Goal: Transaction & Acquisition: Purchase product/service

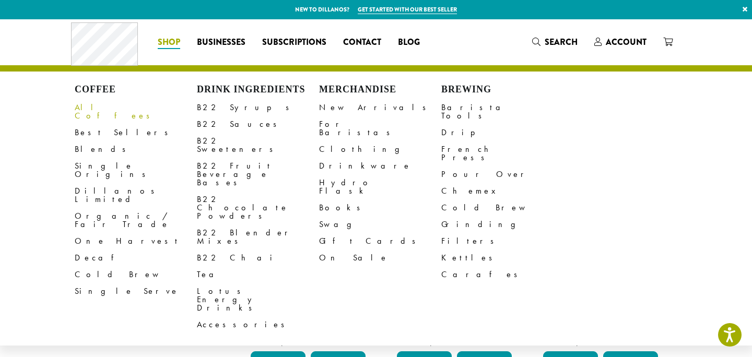
click at [93, 108] on link "All Coffees" at bounding box center [136, 111] width 122 height 25
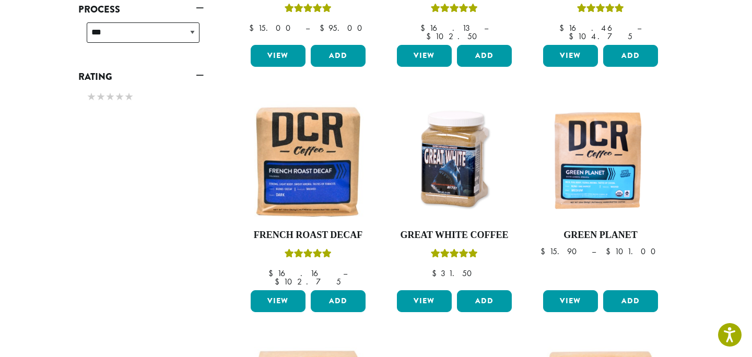
scroll to position [563, 0]
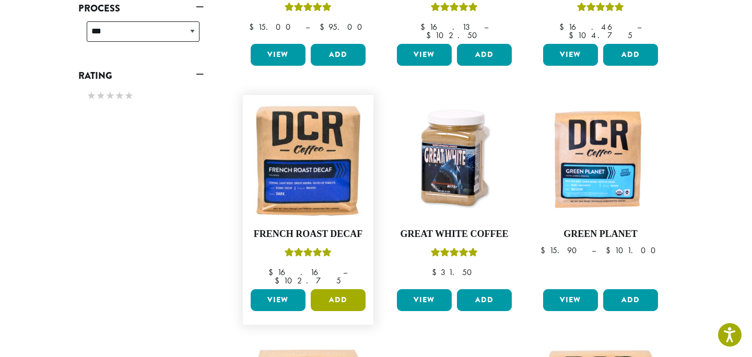
click at [336, 289] on button "Add" at bounding box center [338, 300] width 55 height 22
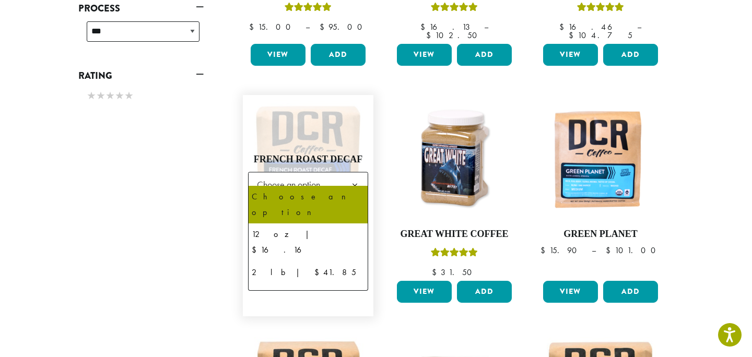
click at [309, 175] on span "Choose an option" at bounding box center [292, 184] width 78 height 20
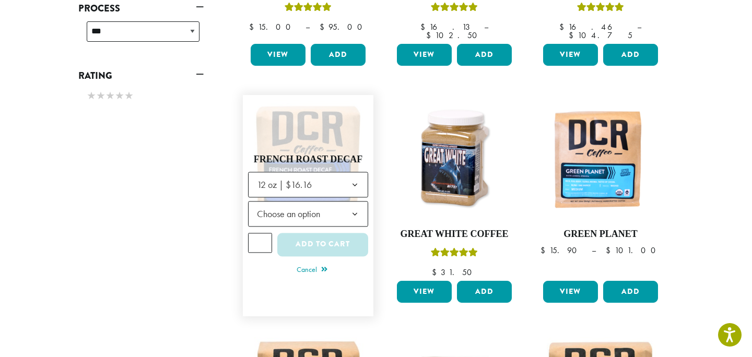
click at [291, 204] on span "Choose an option" at bounding box center [292, 214] width 78 height 20
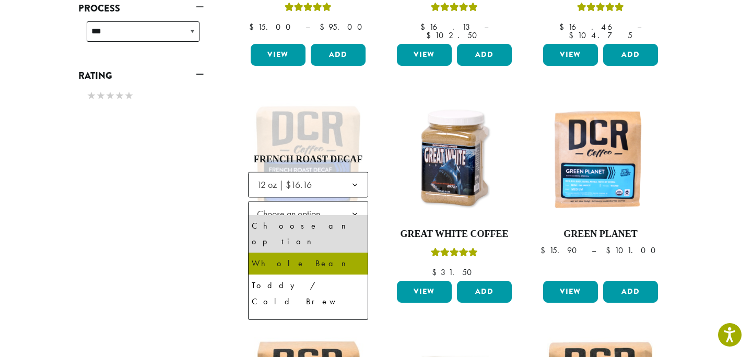
select select "*********"
select select "**********"
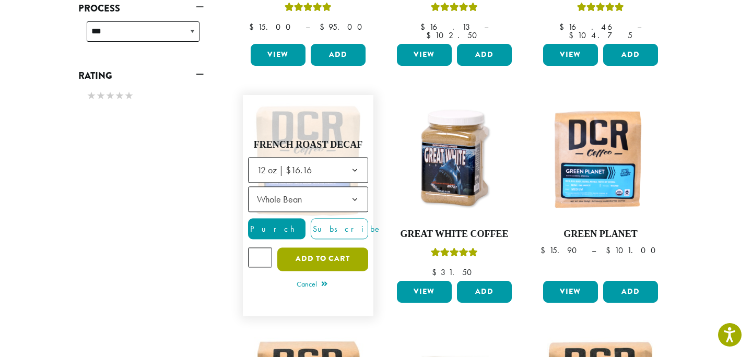
click at [317, 249] on button "Add to cart" at bounding box center [322, 259] width 91 height 23
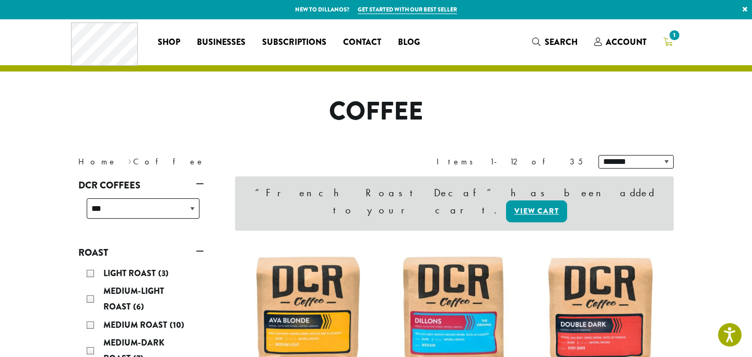
click at [669, 38] on span "1" at bounding box center [674, 35] width 14 height 14
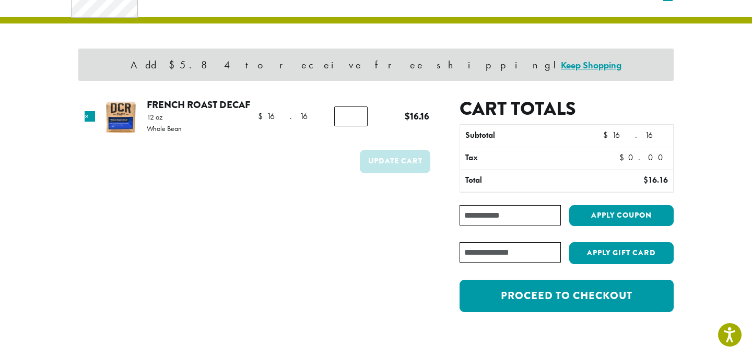
scroll to position [49, 0]
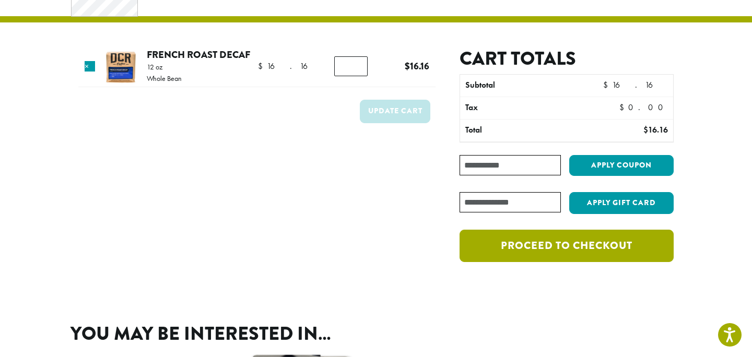
click at [521, 248] on link "Proceed to checkout" at bounding box center [566, 246] width 214 height 32
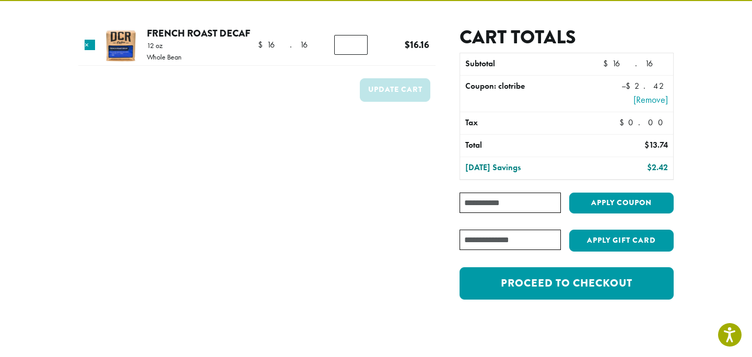
scroll to position [75, 0]
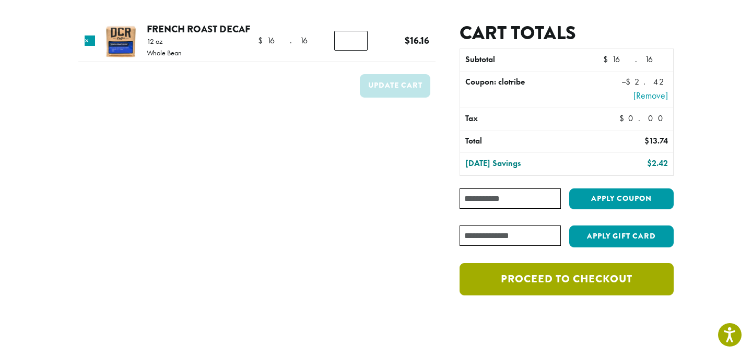
click at [532, 279] on link "Proceed to checkout" at bounding box center [566, 279] width 214 height 32
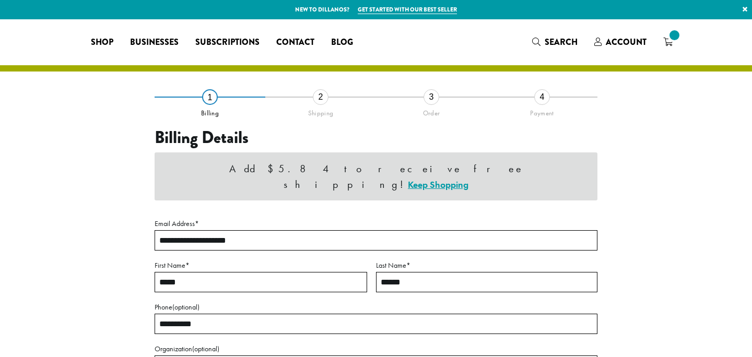
select select "**"
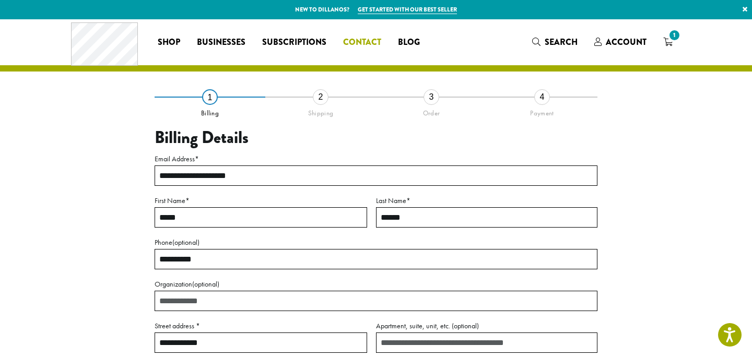
click at [370, 44] on span "Contact" at bounding box center [362, 42] width 38 height 13
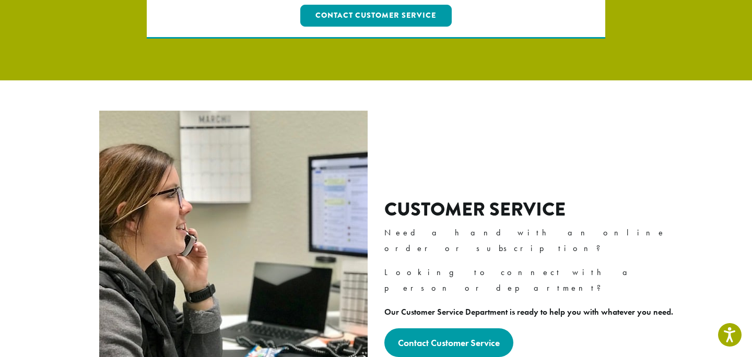
scroll to position [234, 0]
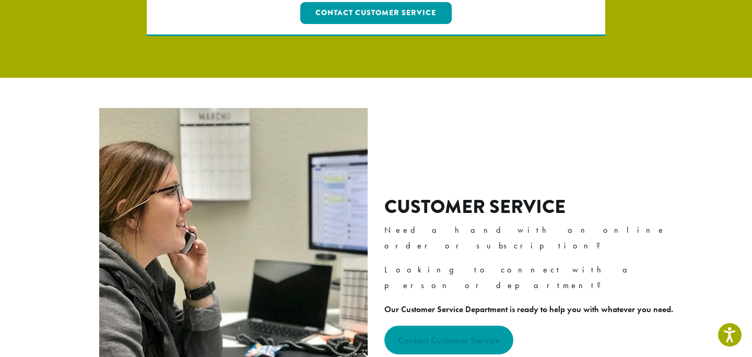
click at [473, 334] on strong "Contact Customer Service" at bounding box center [449, 340] width 102 height 12
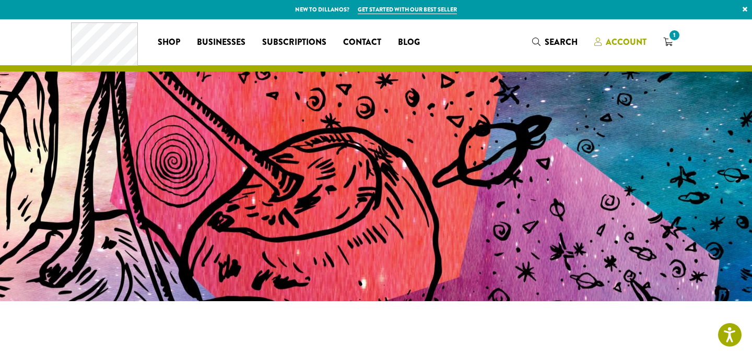
click at [623, 40] on span "Account" at bounding box center [626, 42] width 41 height 12
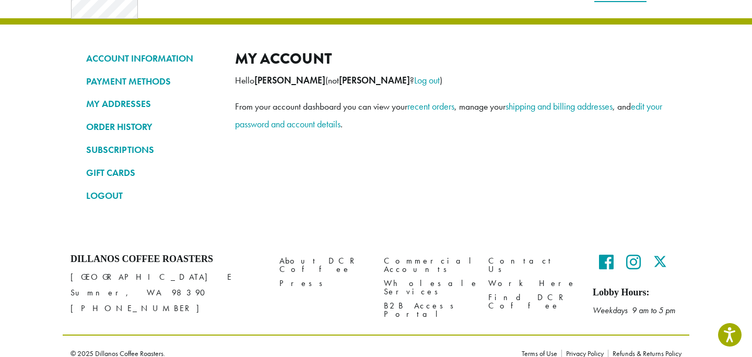
scroll to position [43, 0]
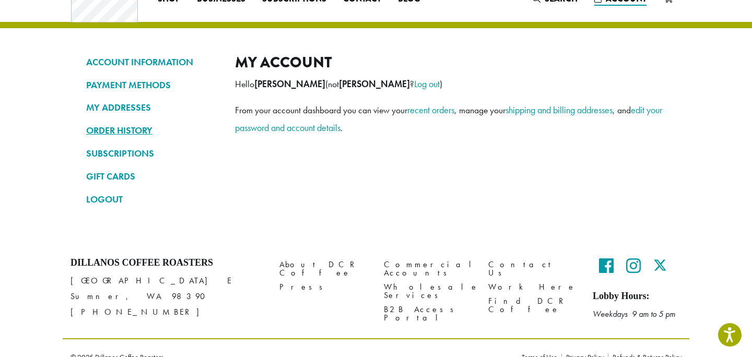
click at [131, 130] on link "ORDER HISTORY" at bounding box center [152, 131] width 133 height 18
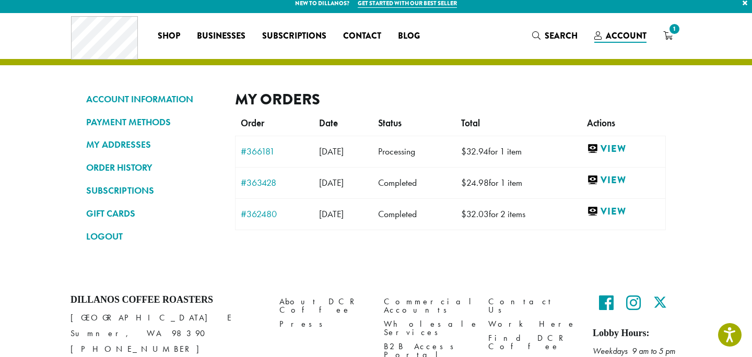
scroll to position [8, 0]
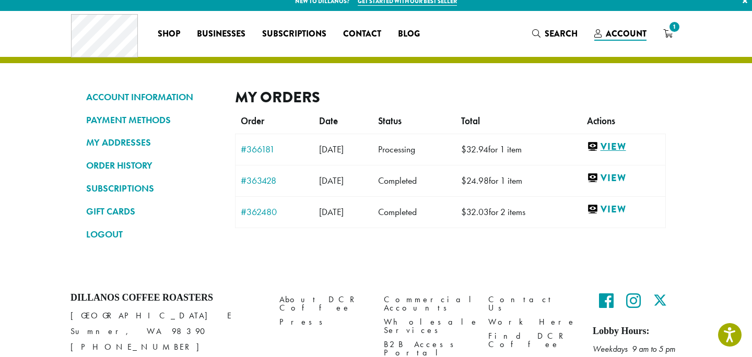
click at [621, 146] on link "View" at bounding box center [623, 146] width 73 height 13
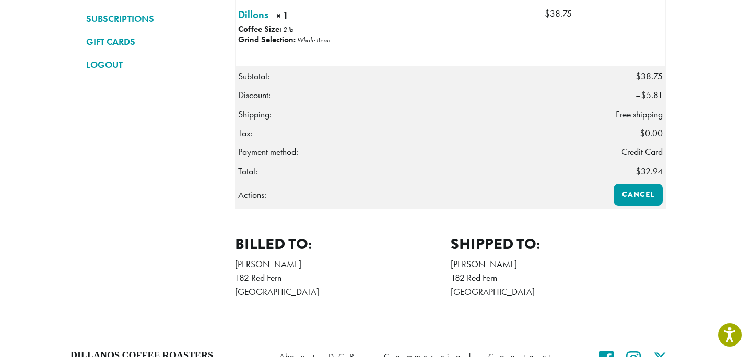
scroll to position [207, 0]
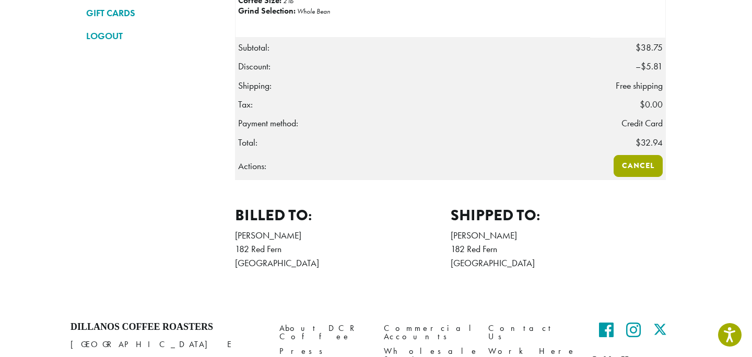
click at [633, 166] on link "Cancel" at bounding box center [638, 166] width 49 height 22
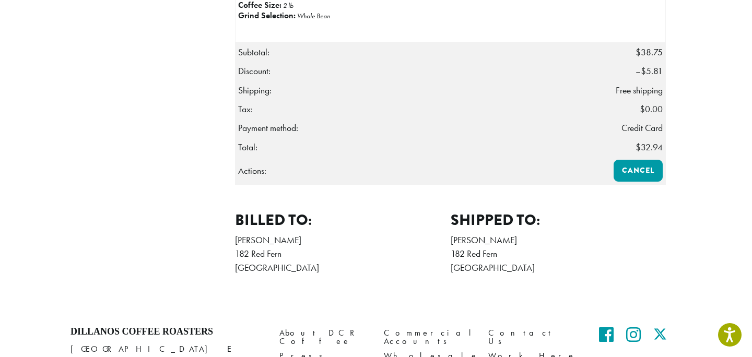
scroll to position [268, 0]
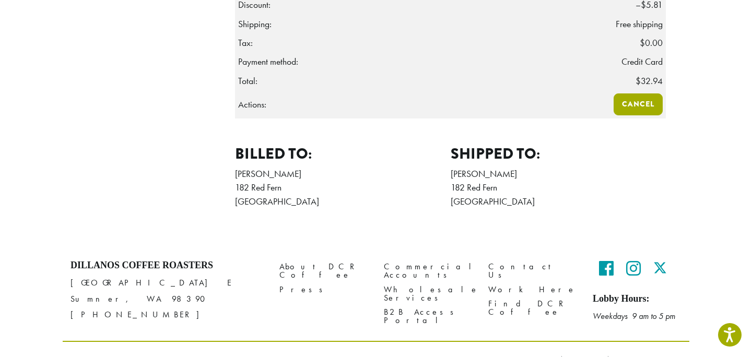
click at [634, 104] on link "Cancel" at bounding box center [638, 104] width 49 height 22
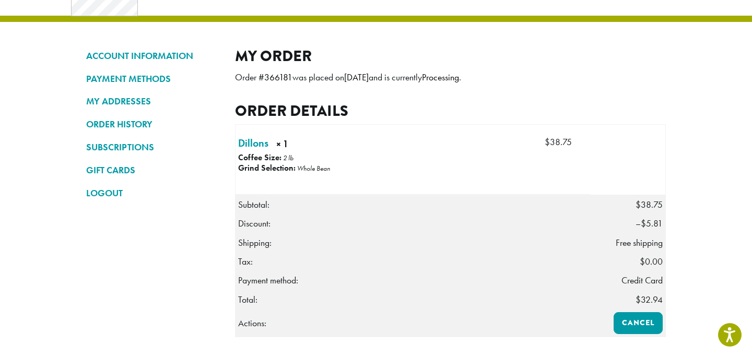
scroll to position [31, 0]
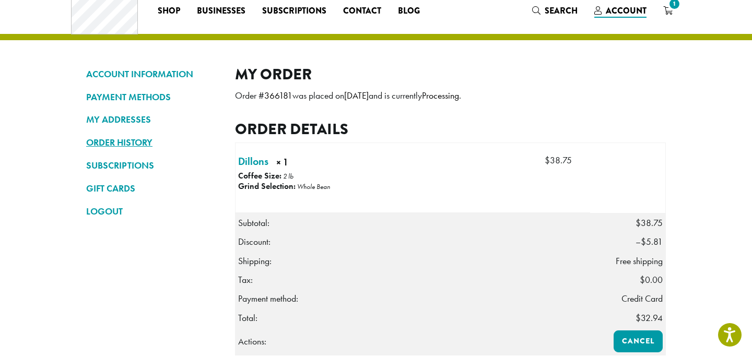
click at [127, 142] on link "ORDER HISTORY" at bounding box center [152, 143] width 133 height 18
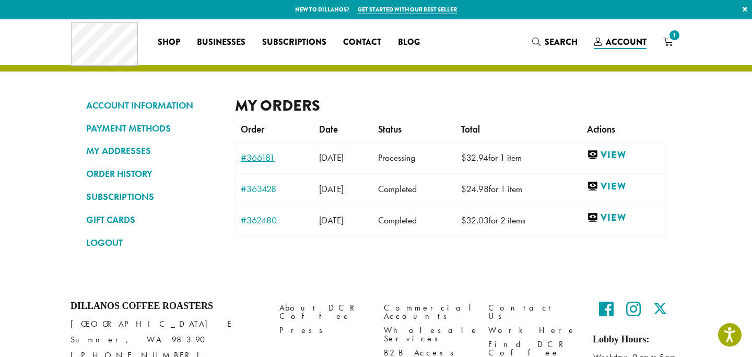
click at [260, 155] on link "#366181" at bounding box center [275, 157] width 68 height 9
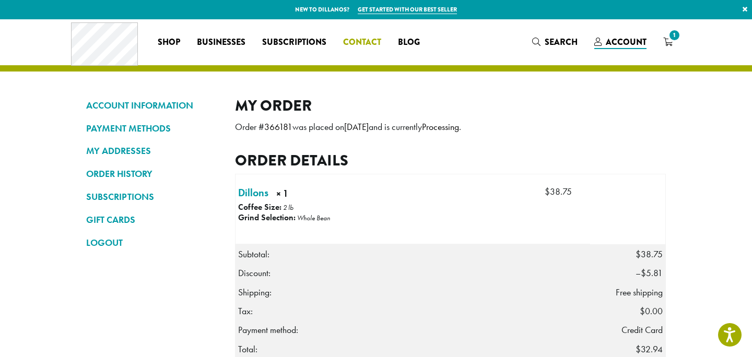
click at [362, 42] on span "Contact" at bounding box center [362, 42] width 38 height 13
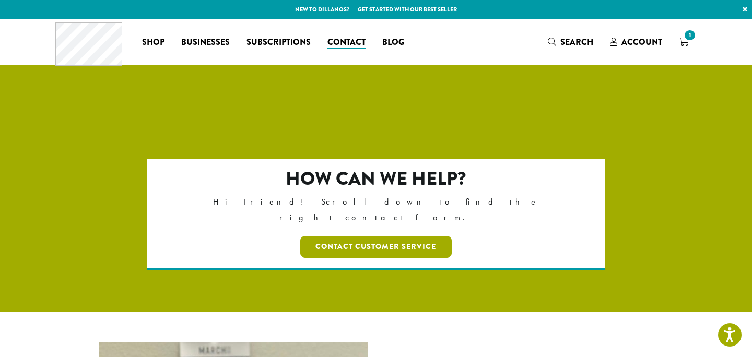
click at [397, 236] on link "Contact Customer Service" at bounding box center [376, 247] width 152 height 22
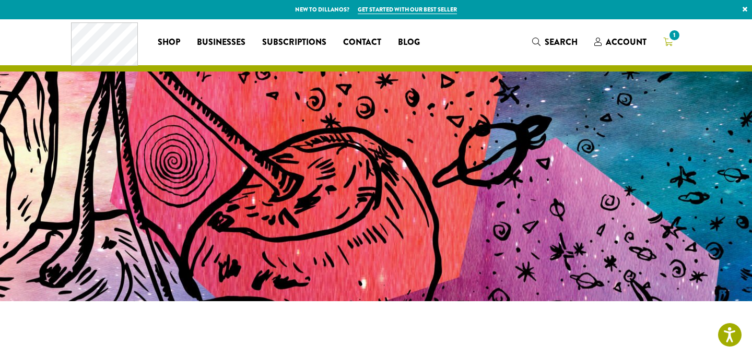
click at [669, 40] on span "1" at bounding box center [674, 35] width 14 height 14
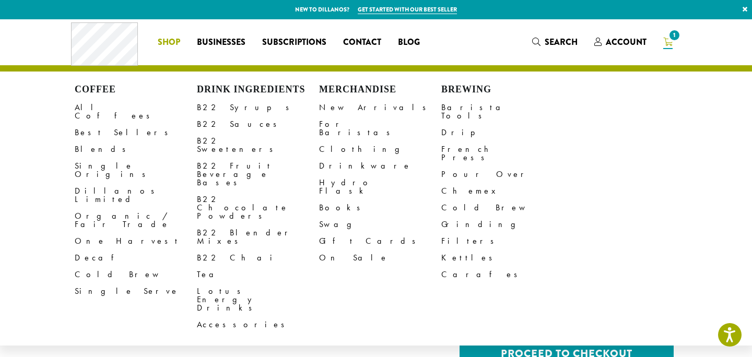
click at [166, 44] on span "Shop" at bounding box center [169, 42] width 22 height 13
click at [94, 109] on link "All Coffees" at bounding box center [136, 111] width 122 height 25
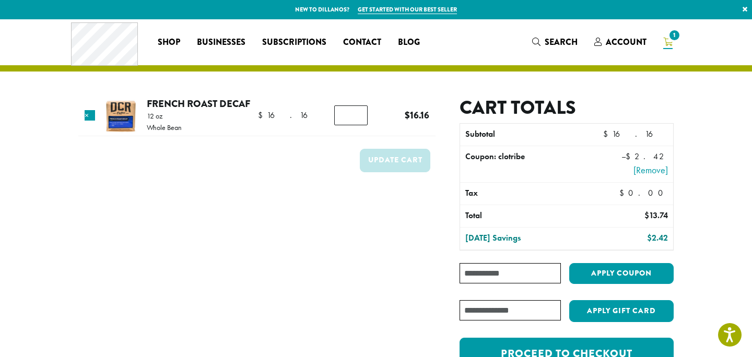
scroll to position [34, 0]
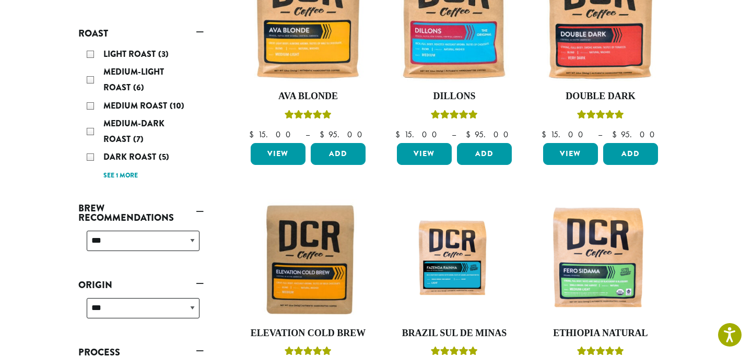
scroll to position [222, 0]
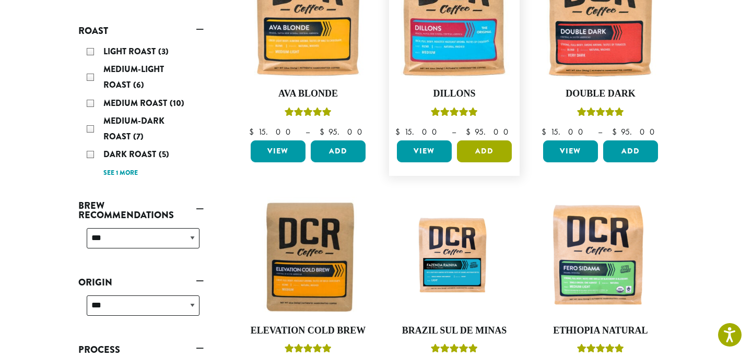
click at [483, 145] on button "Add" at bounding box center [484, 151] width 55 height 22
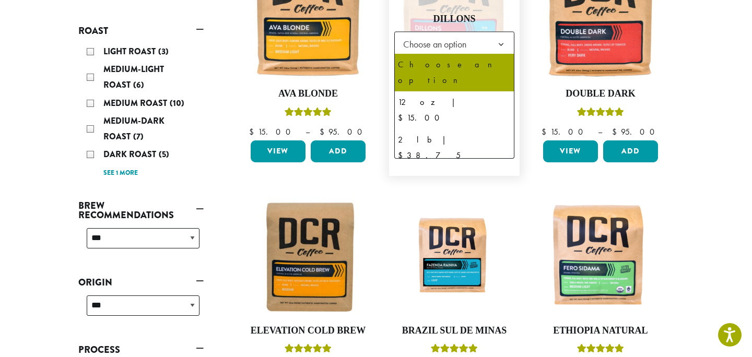
click at [459, 40] on span "Choose an option" at bounding box center [438, 44] width 78 height 20
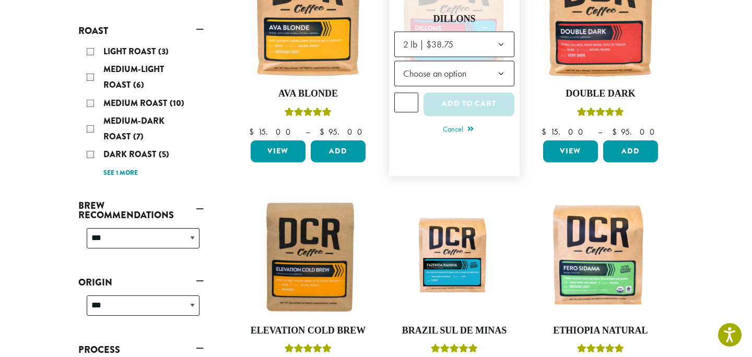
click at [443, 78] on span "Choose an option" at bounding box center [438, 73] width 78 height 20
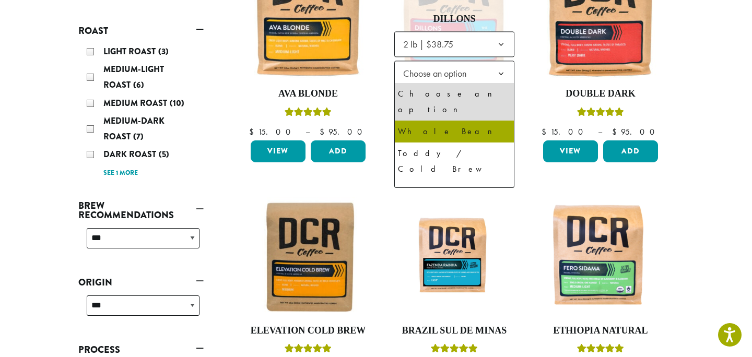
select select "**********"
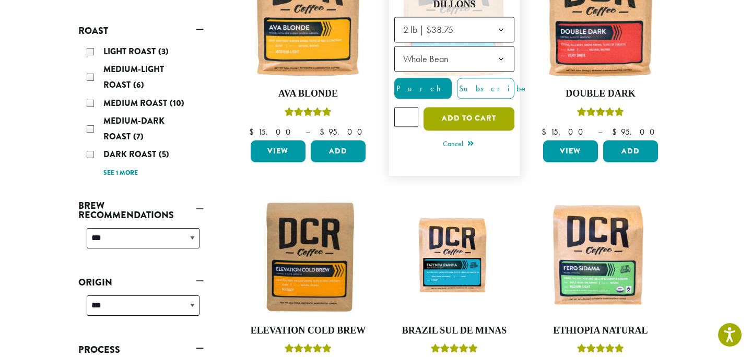
click at [465, 115] on button "Add to cart" at bounding box center [468, 118] width 91 height 23
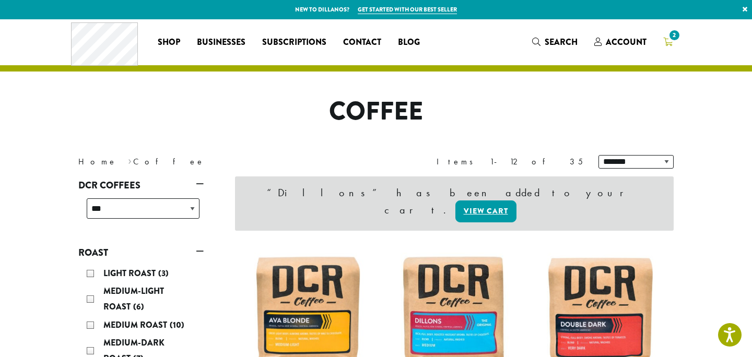
click at [671, 39] on span "2" at bounding box center [674, 35] width 14 height 14
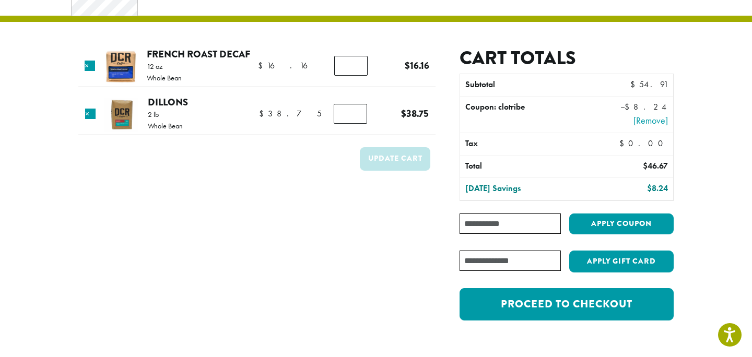
scroll to position [54, 0]
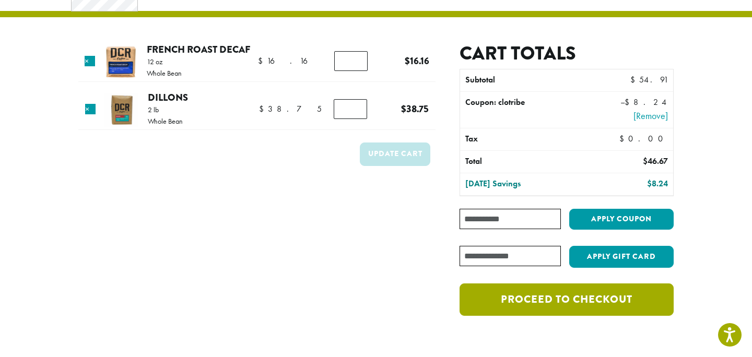
click at [543, 301] on link "Proceed to checkout" at bounding box center [566, 300] width 214 height 32
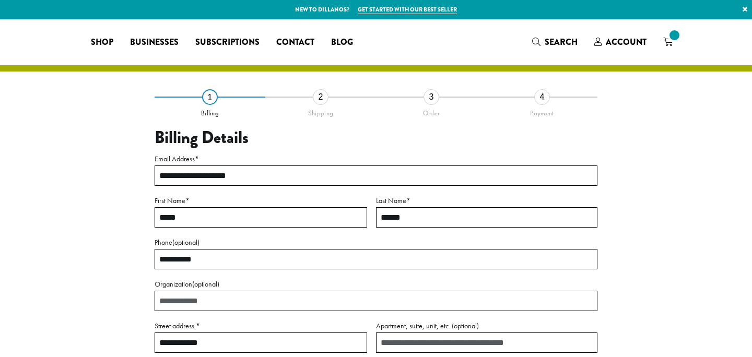
select select "**"
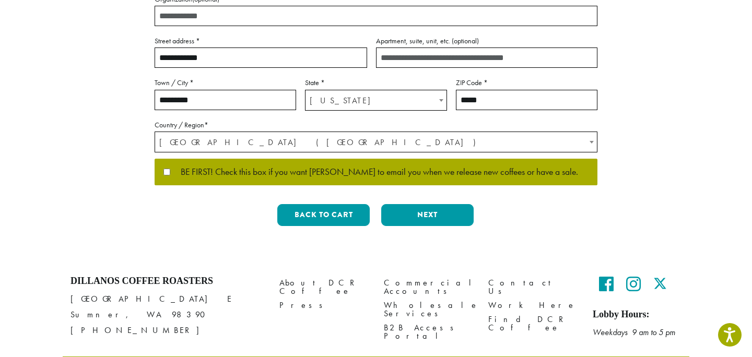
scroll to position [287, 0]
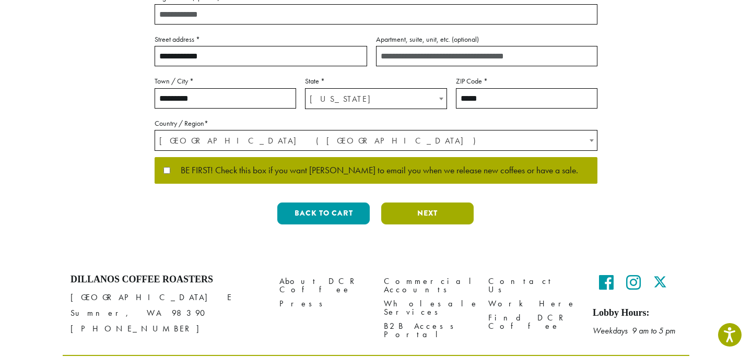
click at [439, 208] on button "Next" at bounding box center [427, 214] width 92 height 22
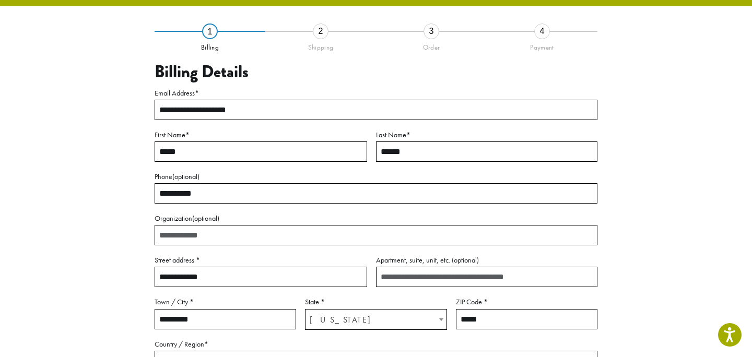
scroll to position [60, 0]
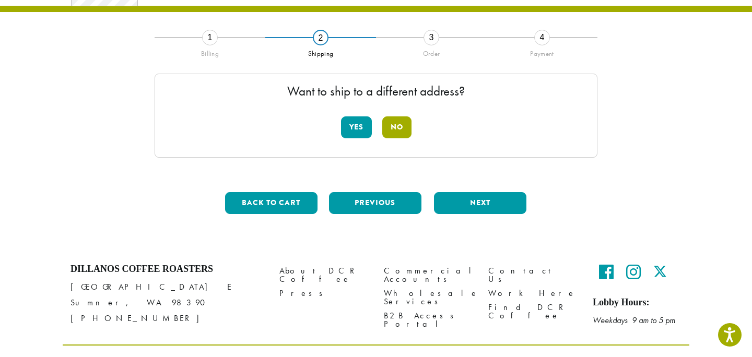
click at [403, 125] on button "No" at bounding box center [396, 127] width 29 height 22
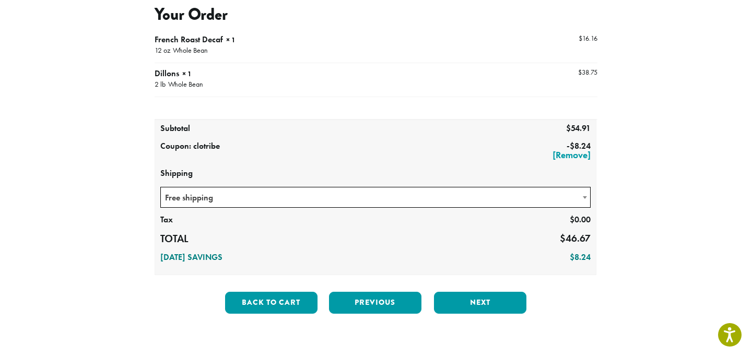
scroll to position [124, 0]
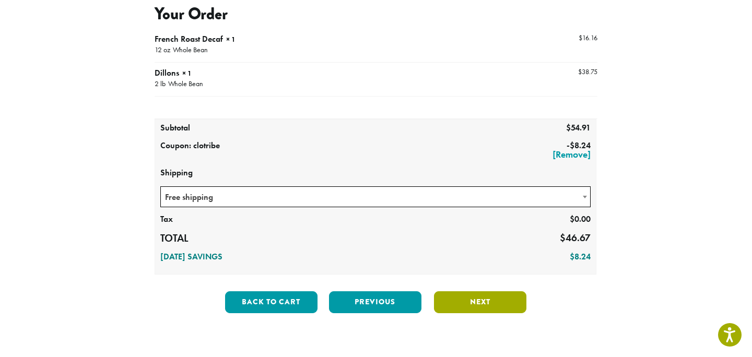
click at [465, 301] on button "Next" at bounding box center [480, 302] width 92 height 22
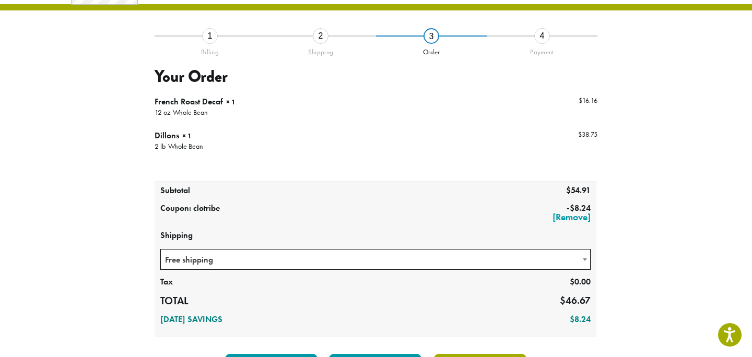
scroll to position [60, 0]
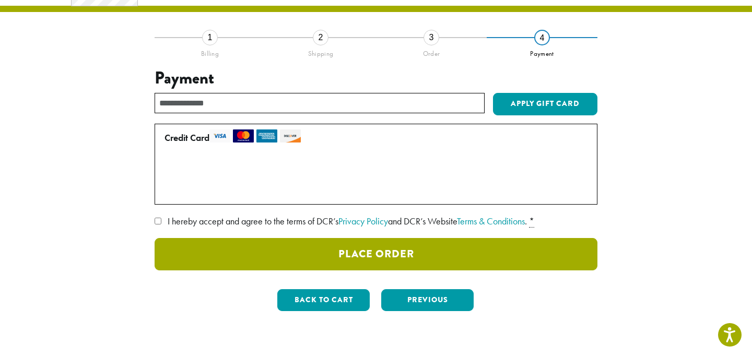
click at [370, 252] on button "Place Order" at bounding box center [376, 254] width 443 height 32
